Goal: Task Accomplishment & Management: Complete application form

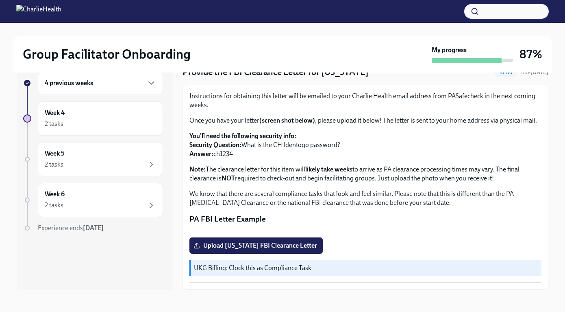
scroll to position [15, 0]
click at [285, 248] on span "Upload [US_STATE] FBI Clearance Letter" at bounding box center [256, 245] width 122 height 8
click at [0, 0] on input "Upload [US_STATE] FBI Clearance Letter" at bounding box center [0, 0] width 0 height 0
click at [333, 230] on button "Zoom image" at bounding box center [366, 230] width 352 height 0
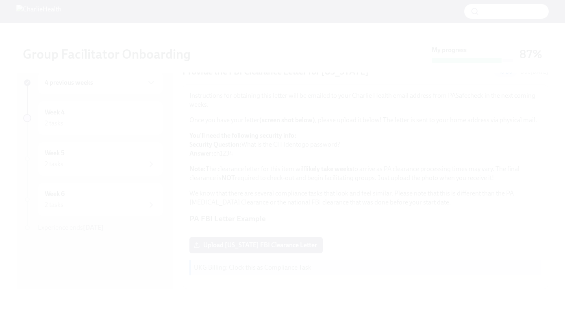
click at [204, 254] on button "Unzoom image" at bounding box center [282, 156] width 565 height 312
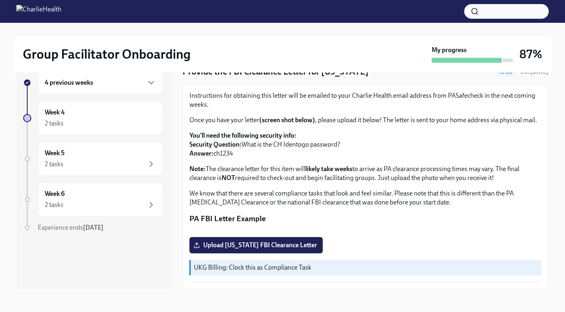
scroll to position [139, 0]
click at [303, 244] on span "Upload [US_STATE] FBI Clearance Letter" at bounding box center [256, 245] width 122 height 8
click at [0, 0] on input "Upload [US_STATE] FBI Clearance Letter" at bounding box center [0, 0] width 0 height 0
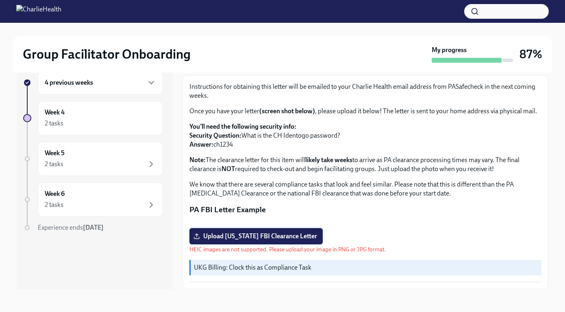
click at [277, 240] on span "Upload [US_STATE] FBI Clearance Letter" at bounding box center [256, 236] width 122 height 8
click at [0, 0] on input "Upload [US_STATE] FBI Clearance Letter" at bounding box center [0, 0] width 0 height 0
click at [231, 237] on span "Upload [US_STATE] FBI Clearance Letter" at bounding box center [256, 236] width 122 height 8
click at [0, 0] on input "Upload [US_STATE] FBI Clearance Letter" at bounding box center [0, 0] width 0 height 0
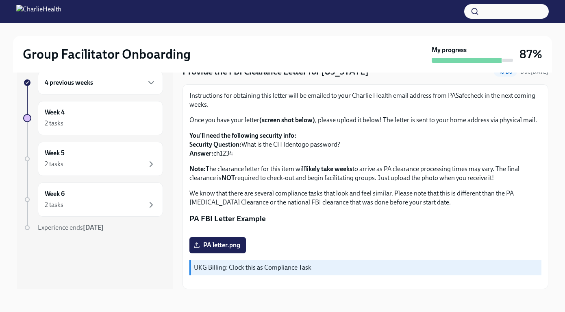
scroll to position [139, 0]
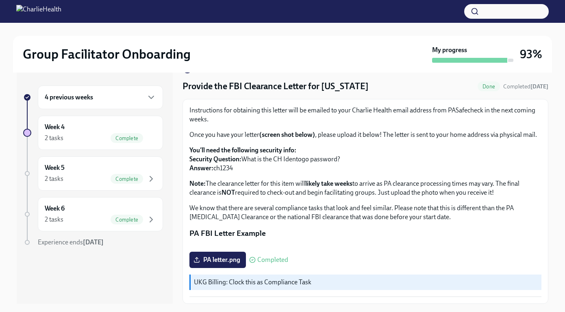
scroll to position [80, 0]
click at [151, 95] on icon "button" at bounding box center [151, 97] width 10 height 10
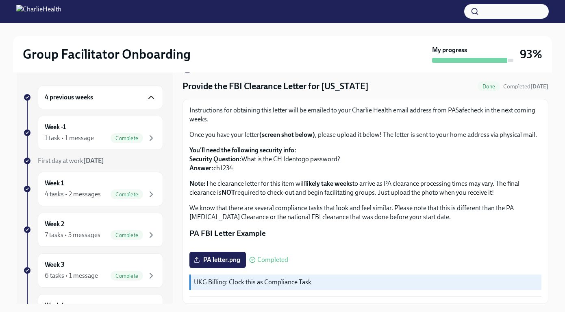
scroll to position [0, 0]
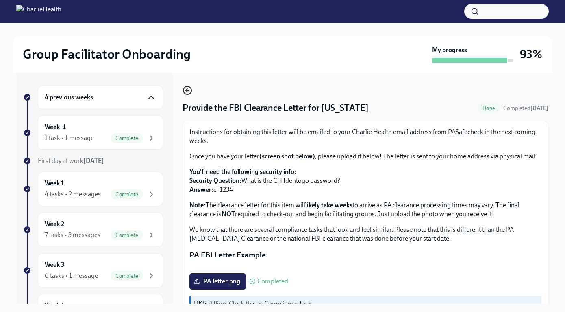
click at [187, 87] on icon "button" at bounding box center [188, 90] width 10 height 10
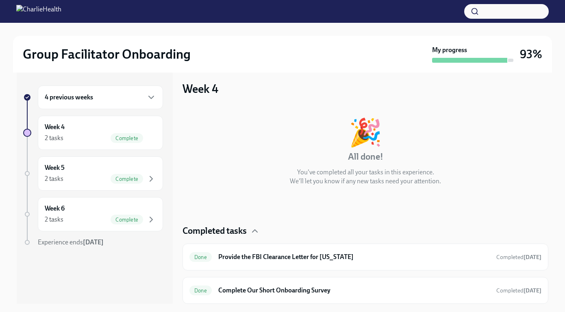
scroll to position [119, 0]
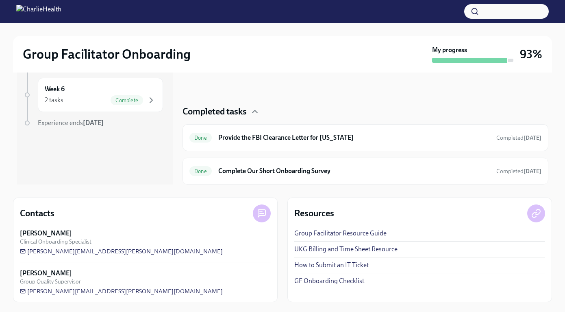
drag, startPoint x: 140, startPoint y: 252, endPoint x: 83, endPoint y: 249, distance: 57.8
click at [83, 249] on div "Maggie Greenawalt Clinical Onboarding Specialist maggie.greenawalt@charliehealt…" at bounding box center [145, 242] width 251 height 26
